Goal: Navigation & Orientation: Find specific page/section

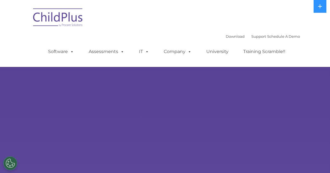
select select "MEDIUM"
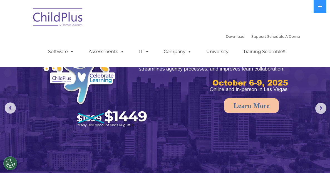
click at [319, 45] on nav "Download Support | Schedule A Demo  MENU MENU Software ChildPlus: The original…" at bounding box center [165, 33] width 330 height 67
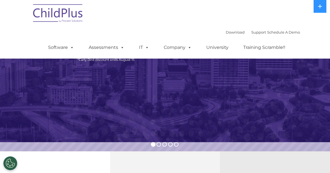
scroll to position [70, 0]
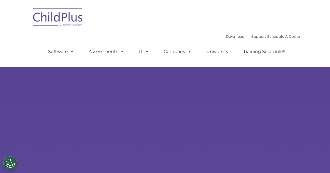
select select "MEDIUM"
type input ""
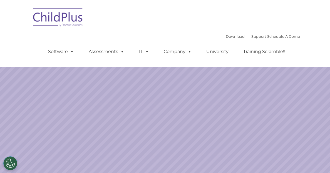
select select "MEDIUM"
